Goal: Task Accomplishment & Management: Use online tool/utility

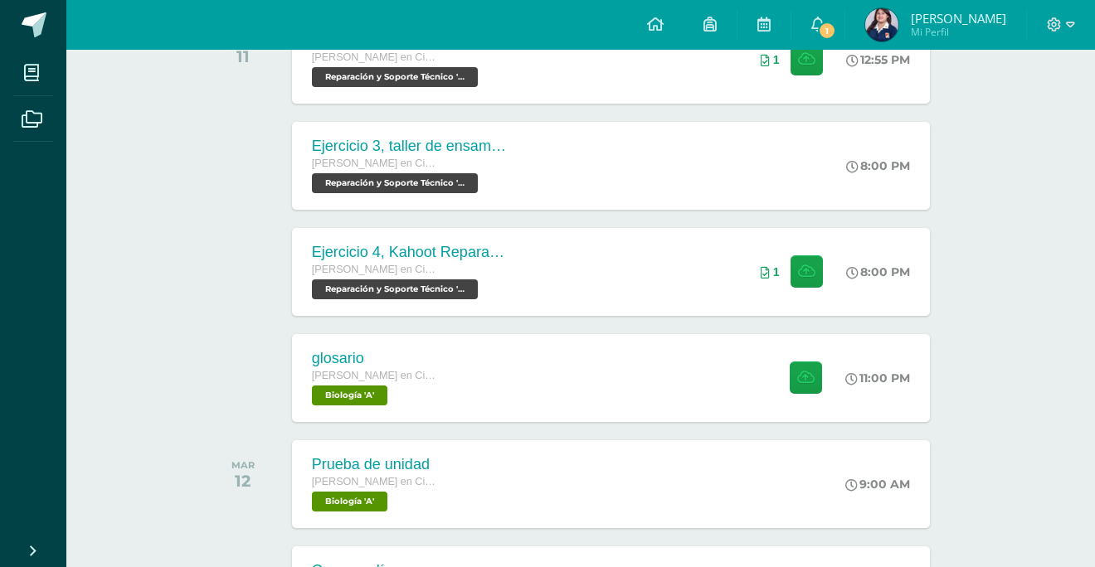
scroll to position [317, 0]
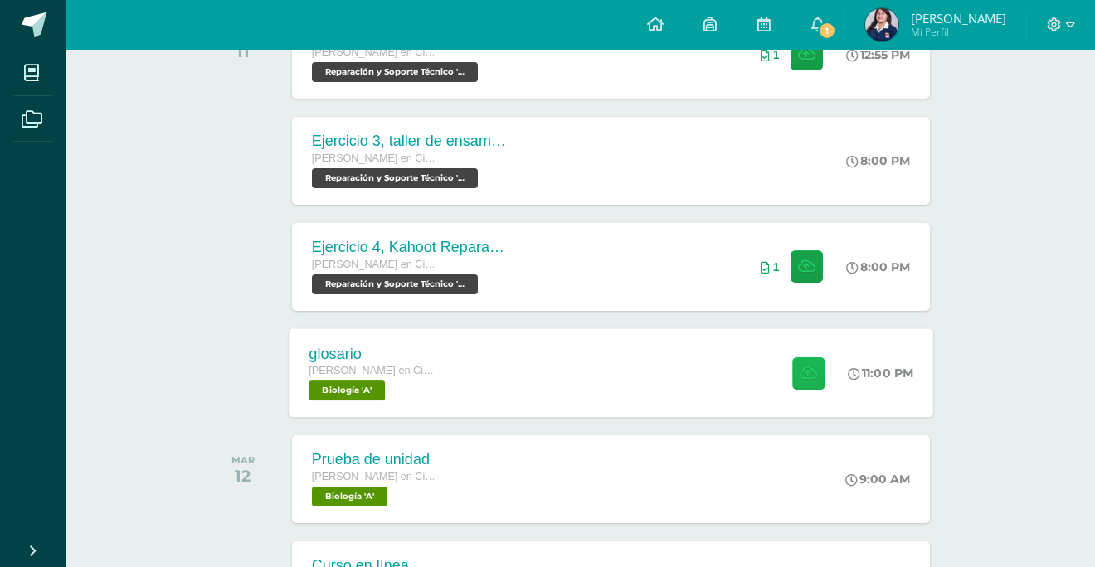
click at [806, 369] on icon at bounding box center [808, 373] width 17 height 14
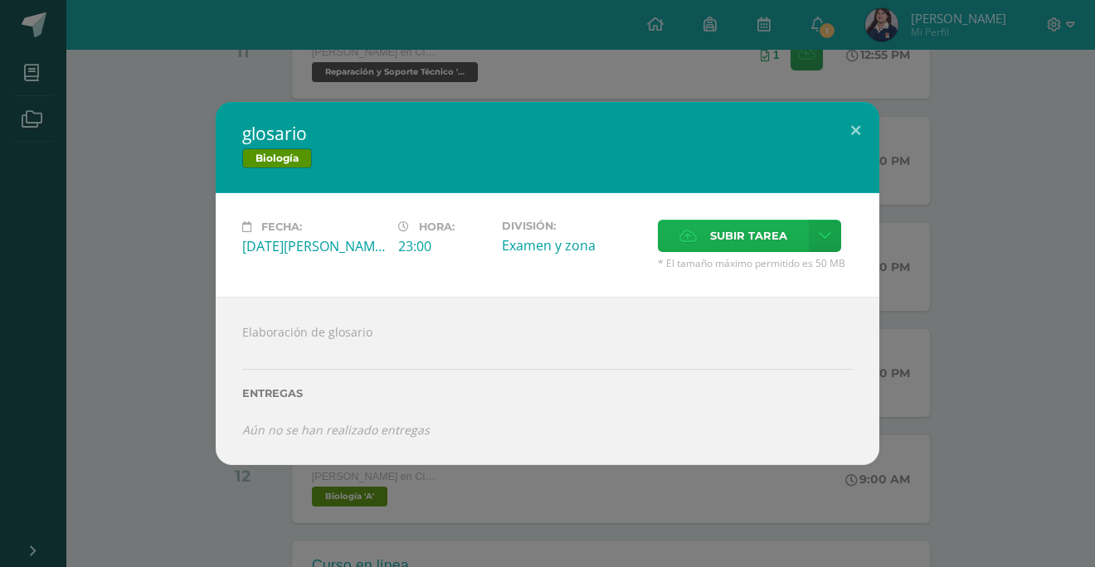
click at [705, 237] on label "Subir tarea" at bounding box center [733, 236] width 151 height 32
click at [0, 0] on input "Subir tarea" at bounding box center [0, 0] width 0 height 0
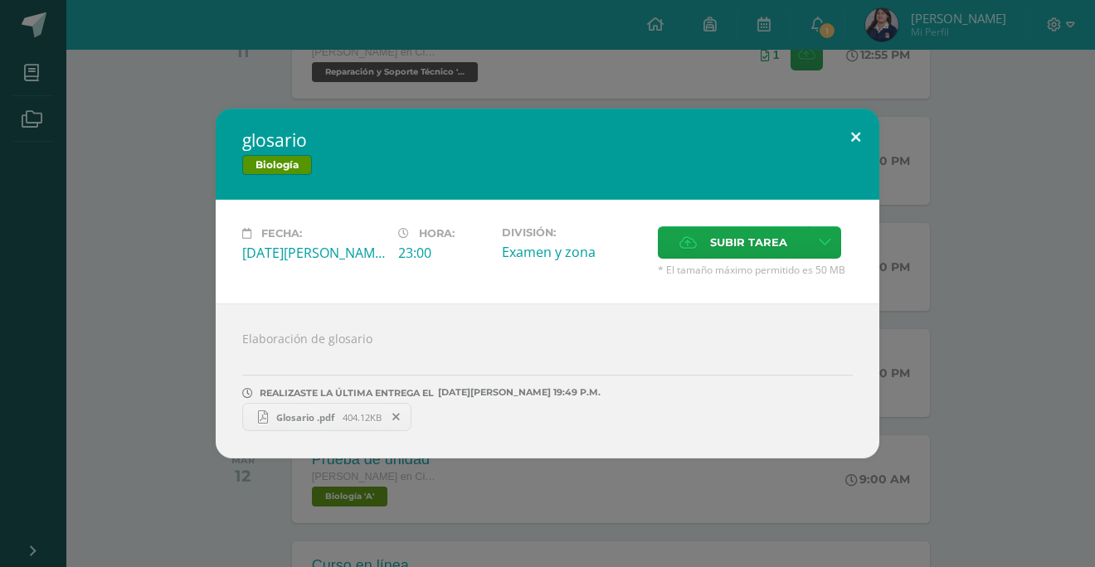
click at [854, 132] on button at bounding box center [855, 137] width 47 height 56
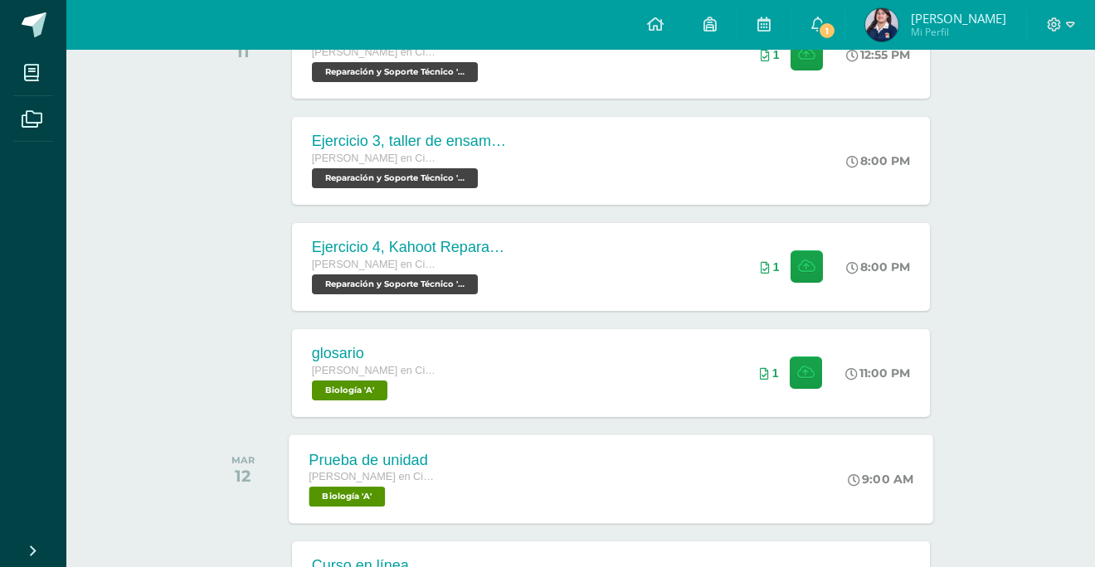
click at [590, 485] on div "Prueba de unidad [PERSON_NAME] en Ciencias y Letras con Orientación en Computac…" at bounding box center [611, 479] width 645 height 89
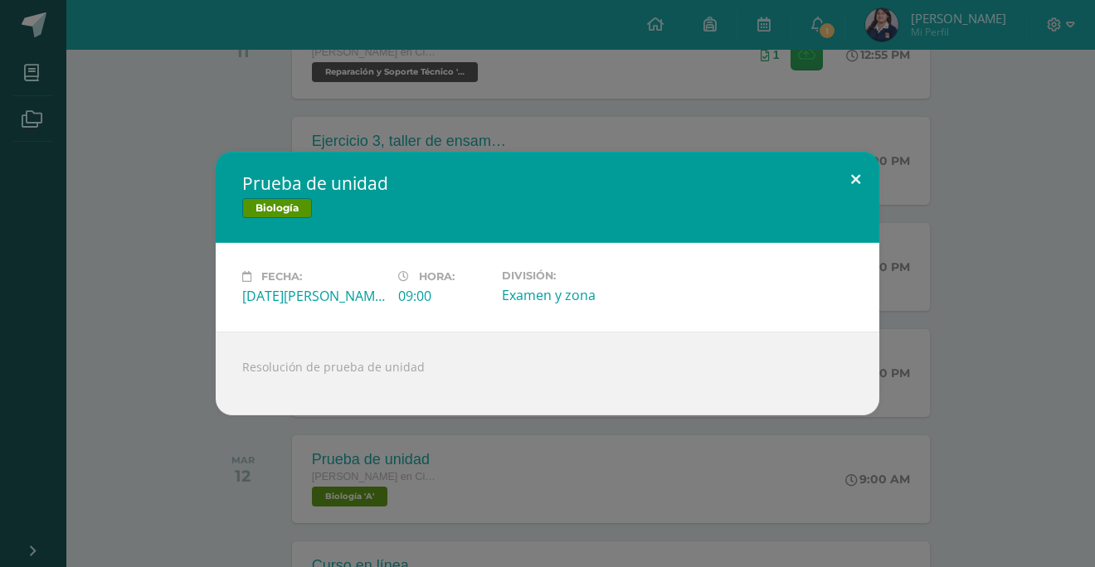
click at [861, 173] on button at bounding box center [855, 180] width 47 height 56
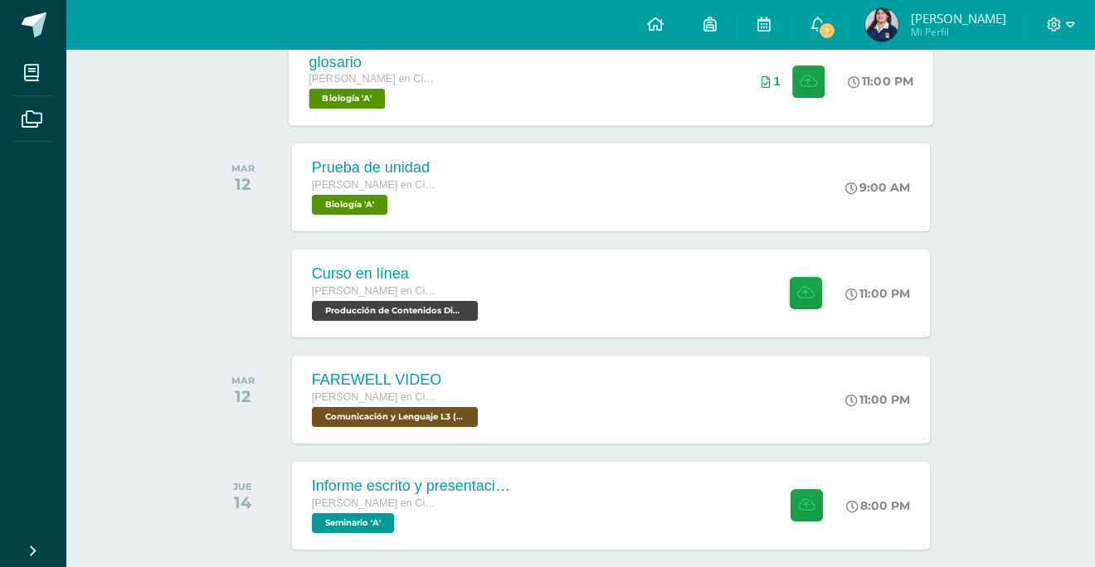
scroll to position [614, 0]
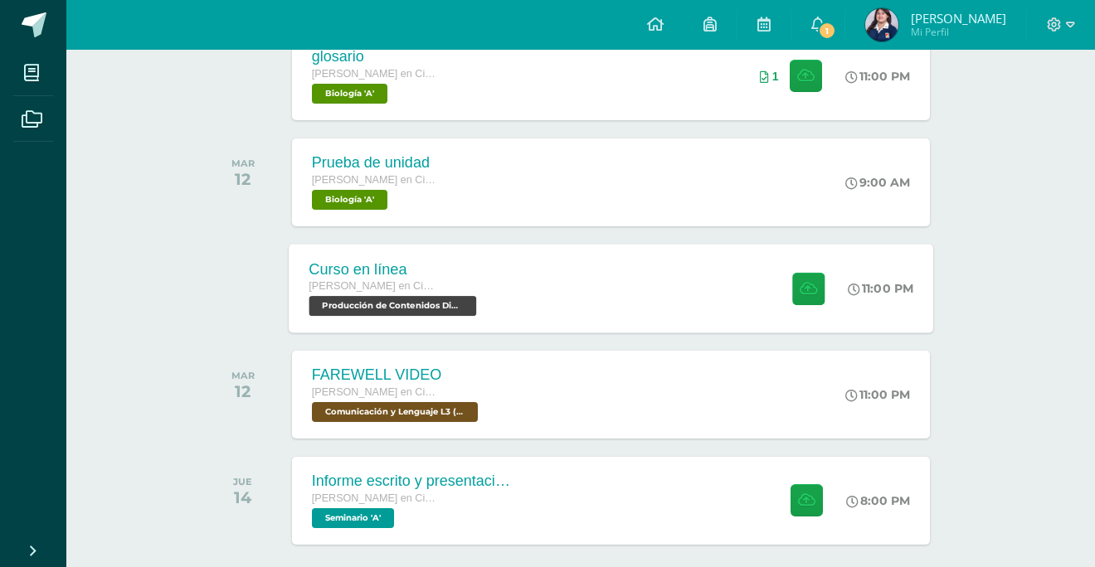
click at [598, 280] on div "Curso en línea [PERSON_NAME] en Ciencias y Letras con Orientación en Computació…" at bounding box center [611, 288] width 645 height 89
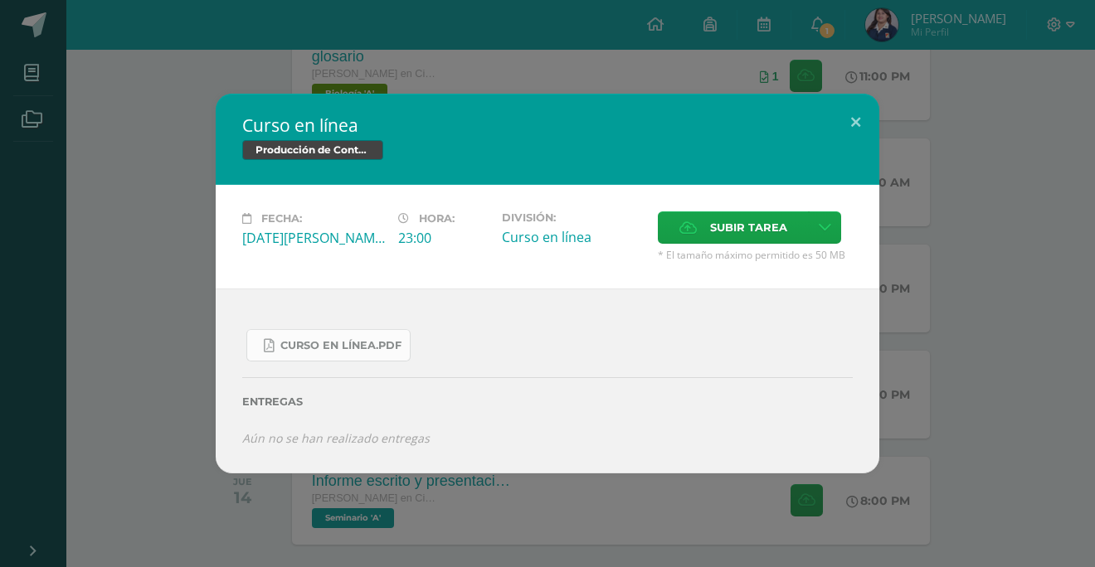
click at [383, 336] on link "Curso en línea.pdf" at bounding box center [328, 345] width 164 height 32
click at [844, 119] on button at bounding box center [855, 122] width 47 height 56
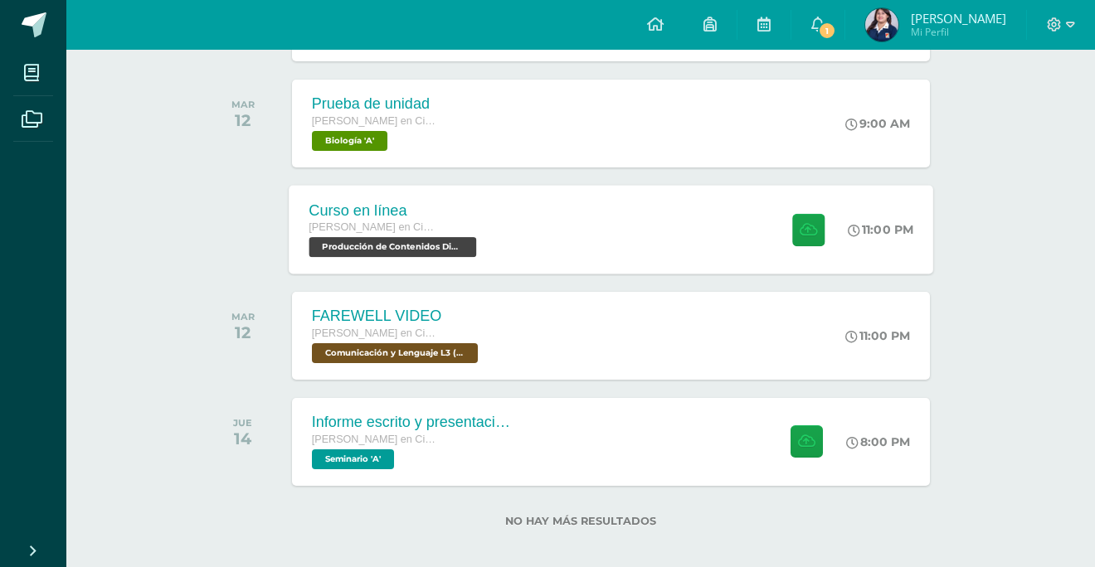
scroll to position [685, 0]
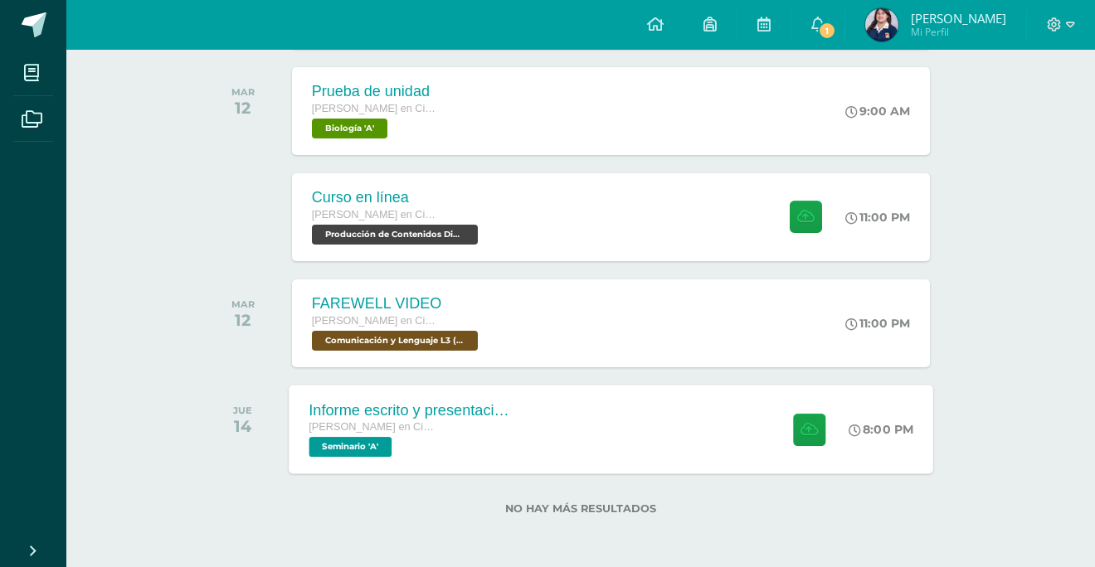
click at [657, 416] on div "Informe escrito y presentación final [PERSON_NAME] en Ciencias y Letras con Ori…" at bounding box center [611, 429] width 645 height 89
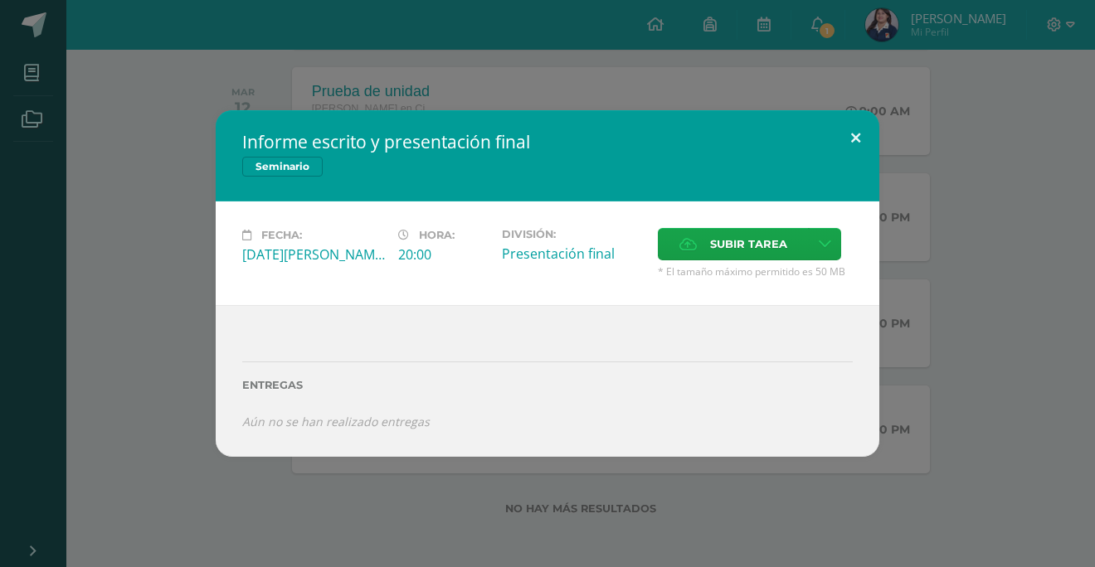
click at [848, 135] on button at bounding box center [855, 138] width 47 height 56
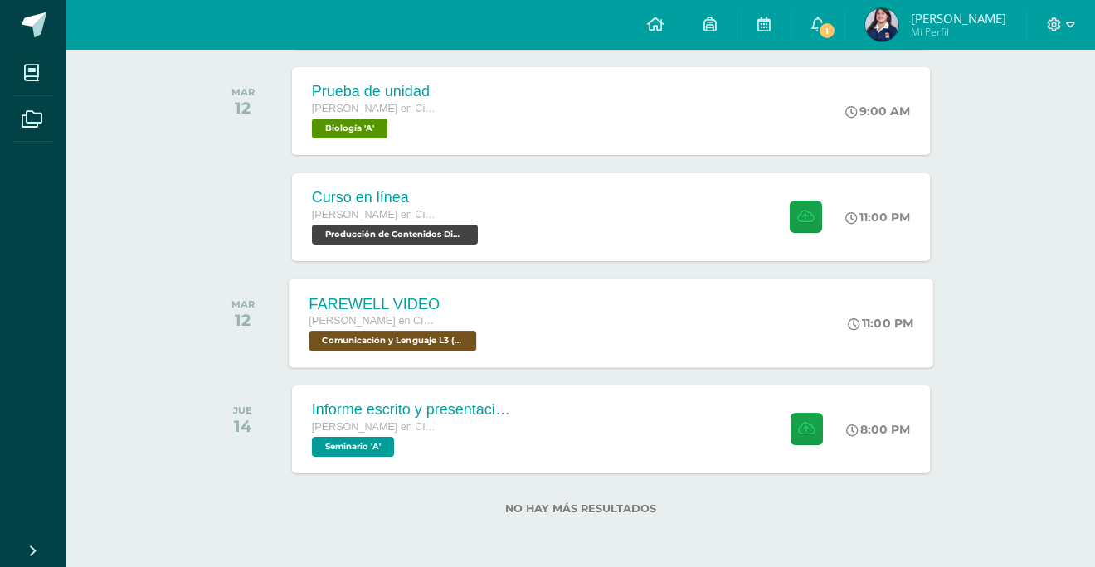
click at [746, 299] on div "FAREWELL VIDEO [PERSON_NAME] en Ciencias y Letras con Orientación en Computació…" at bounding box center [611, 323] width 645 height 89
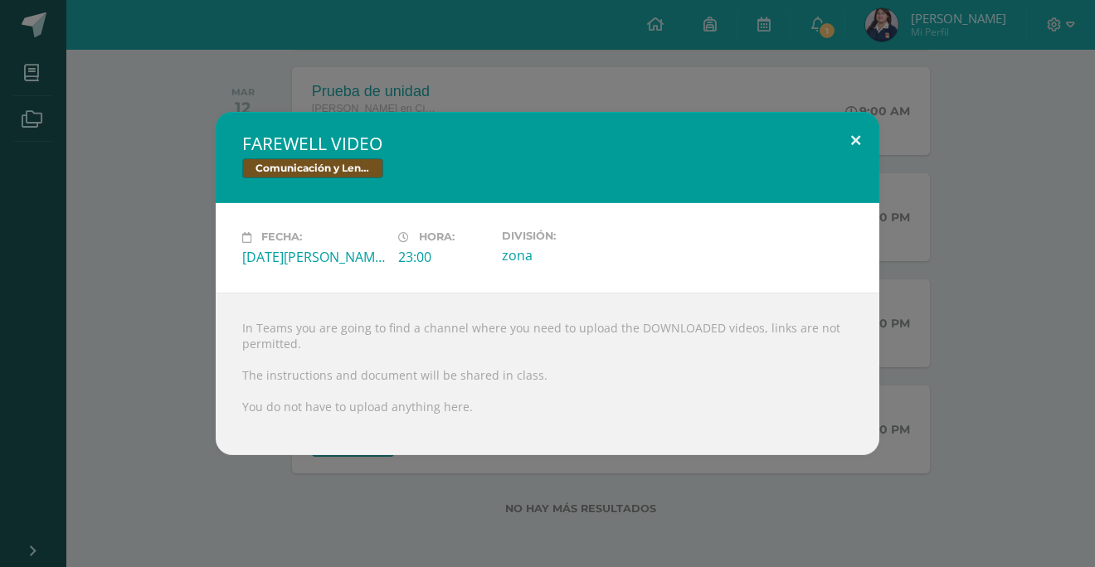
click at [848, 133] on button at bounding box center [855, 140] width 47 height 56
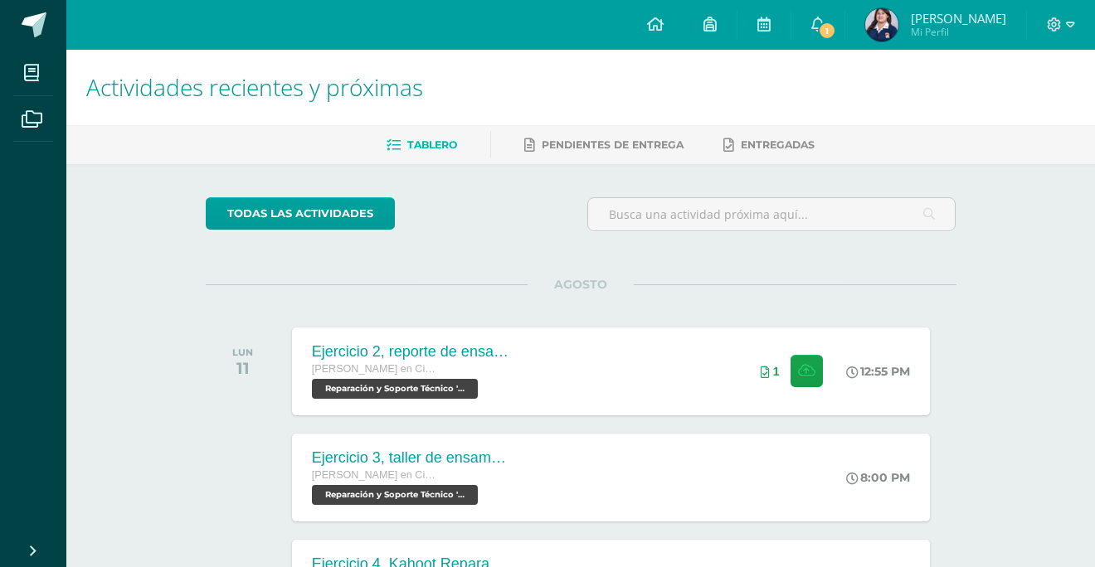
scroll to position [0, 0]
